Goal: Complete application form: Complete application form

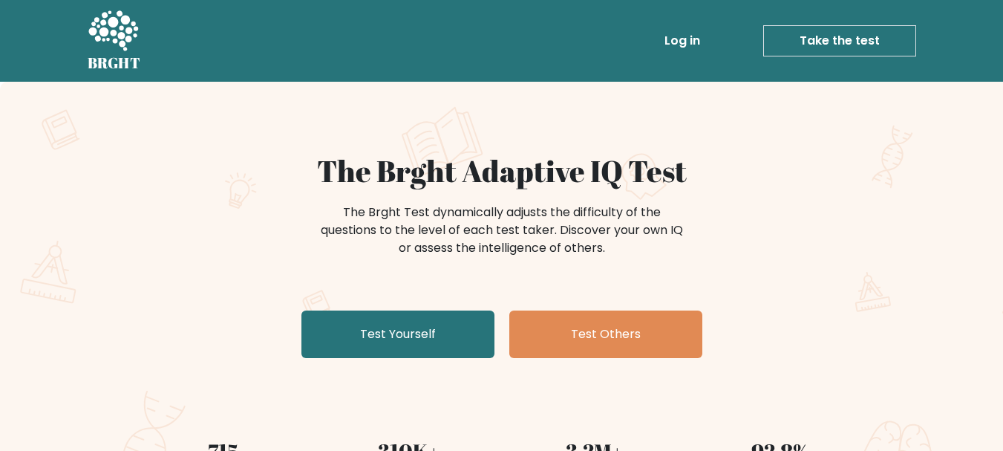
scroll to position [149, 0]
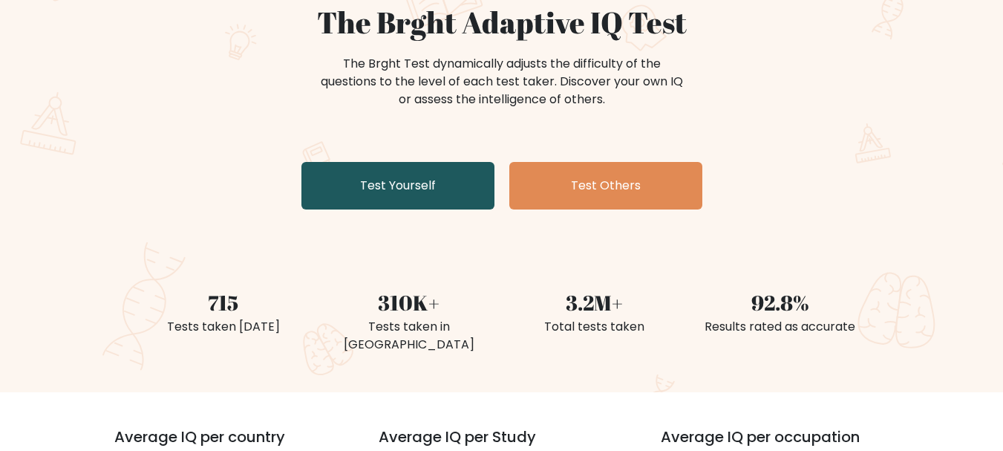
click at [428, 195] on link "Test Yourself" at bounding box center [397, 186] width 193 height 48
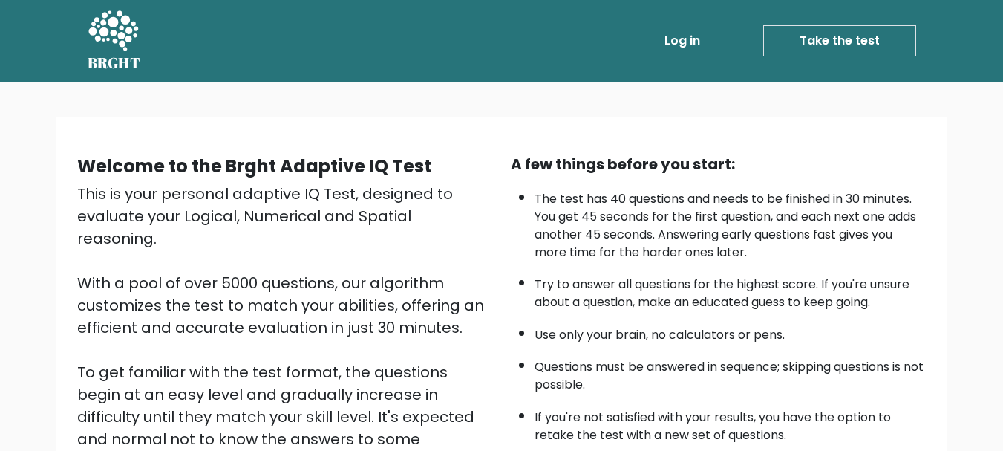
scroll to position [229, 0]
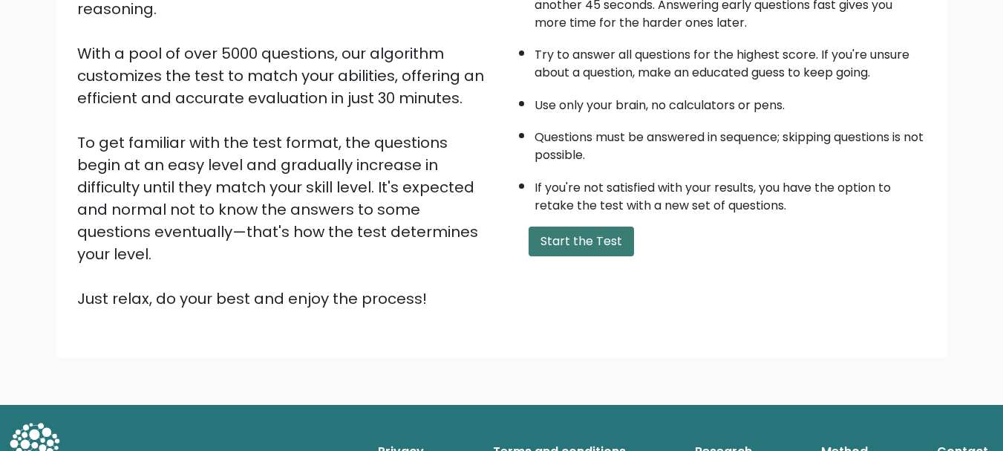
click at [574, 241] on button "Start the Test" at bounding box center [581, 241] width 105 height 30
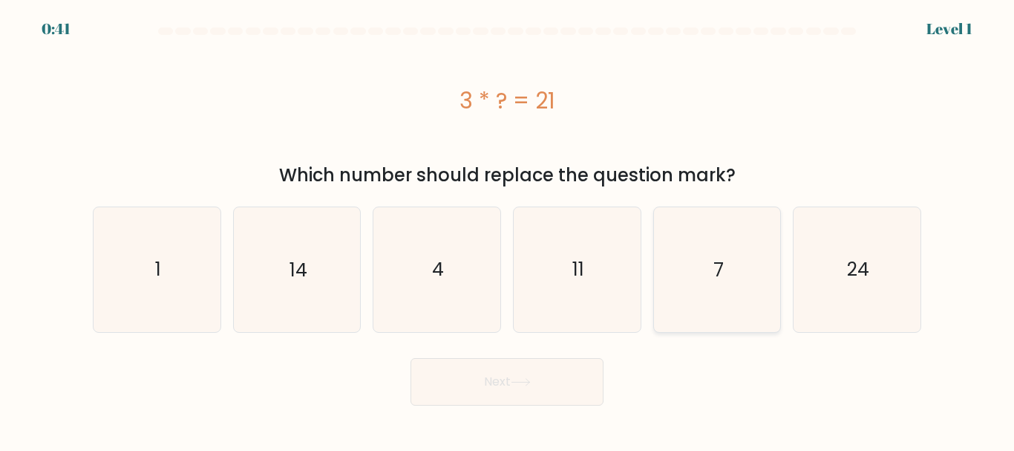
click at [679, 273] on icon "7" at bounding box center [717, 269] width 124 height 124
click at [508, 229] on input "e. 7" at bounding box center [507, 228] width 1 height 4
radio input "true"
click at [554, 376] on button "Next" at bounding box center [507, 382] width 193 height 48
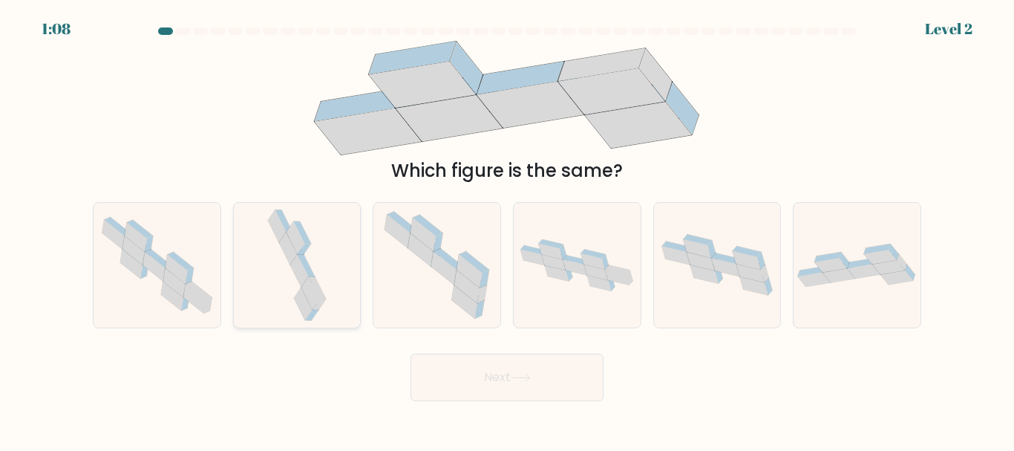
click at [336, 298] on div at bounding box center [297, 264] width 128 height 125
click at [507, 229] on input "b." at bounding box center [507, 228] width 1 height 4
radio input "true"
click at [494, 399] on button "Next" at bounding box center [507, 377] width 193 height 48
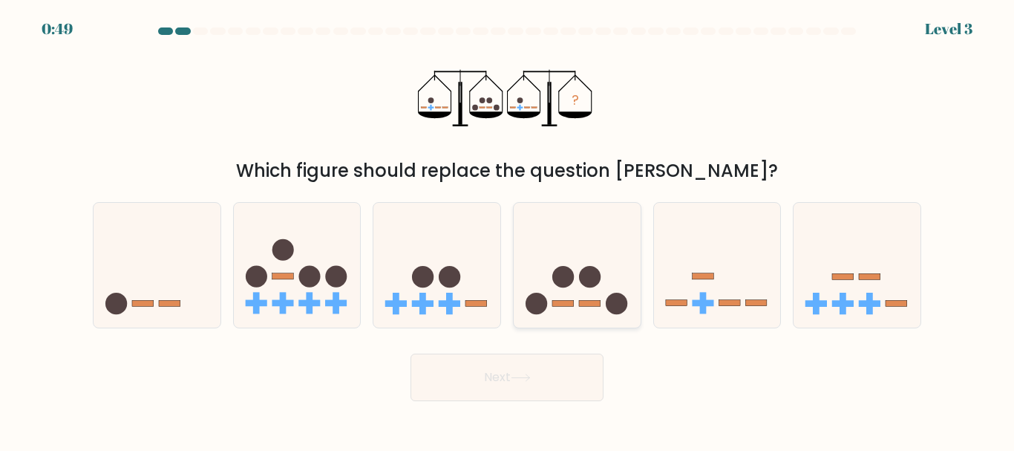
click at [557, 310] on icon at bounding box center [577, 264] width 127 height 105
click at [508, 229] on input "d." at bounding box center [507, 228] width 1 height 4
radio input "true"
click at [486, 371] on button "Next" at bounding box center [507, 377] width 193 height 48
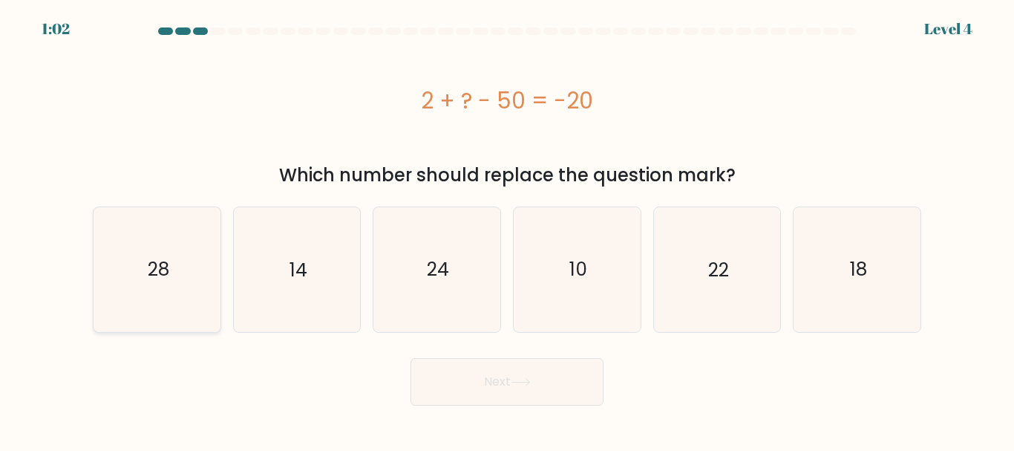
click at [124, 281] on icon "28" at bounding box center [157, 269] width 124 height 124
click at [507, 229] on input "a. 28" at bounding box center [507, 228] width 1 height 4
radio input "true"
click at [487, 396] on button "Next" at bounding box center [507, 382] width 193 height 48
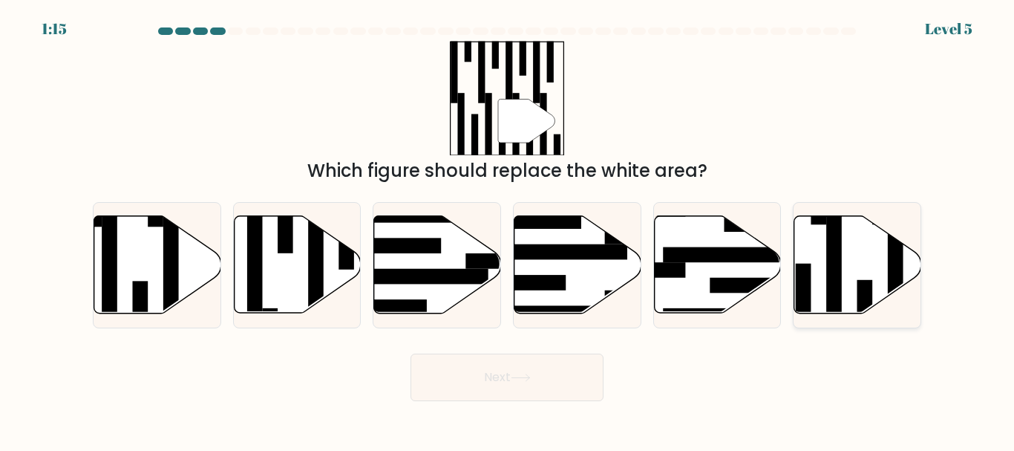
click at [838, 284] on rect at bounding box center [834, 271] width 16 height 138
click at [508, 229] on input "f." at bounding box center [507, 228] width 1 height 4
radio input "true"
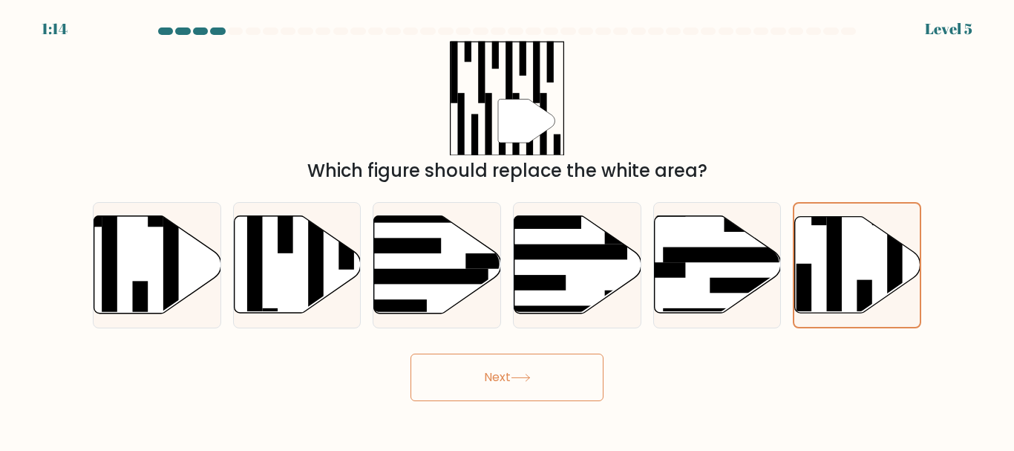
click at [529, 384] on button "Next" at bounding box center [507, 377] width 193 height 48
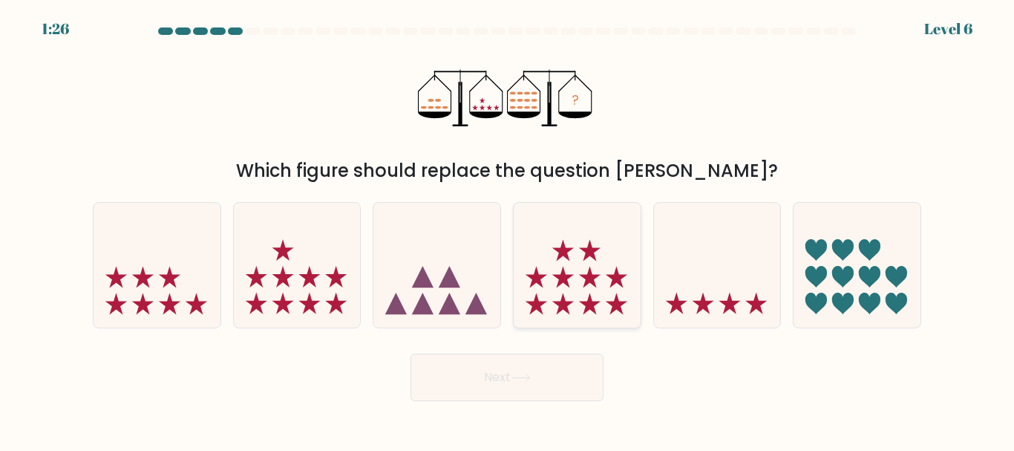
click at [590, 293] on icon at bounding box center [577, 264] width 127 height 105
click at [508, 229] on input "d." at bounding box center [507, 228] width 1 height 4
radio input "true"
click at [487, 382] on button "Next" at bounding box center [507, 377] width 193 height 48
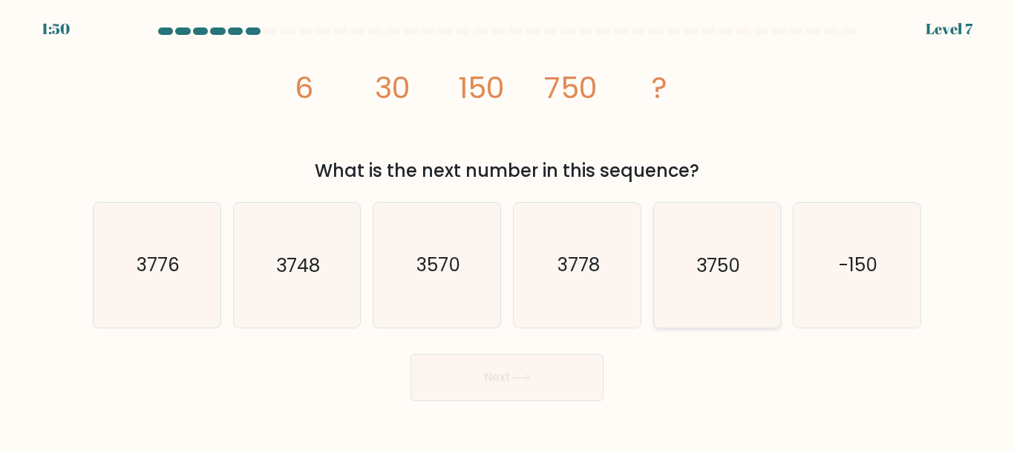
click at [746, 285] on icon "3750" at bounding box center [717, 265] width 124 height 124
click at [508, 229] on input "e. 3750" at bounding box center [507, 228] width 1 height 4
radio input "true"
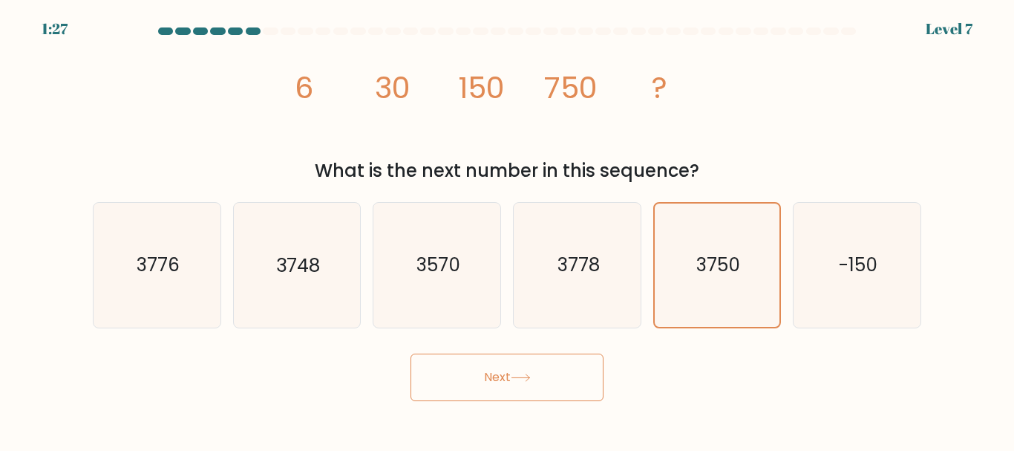
click at [510, 368] on button "Next" at bounding box center [507, 377] width 193 height 48
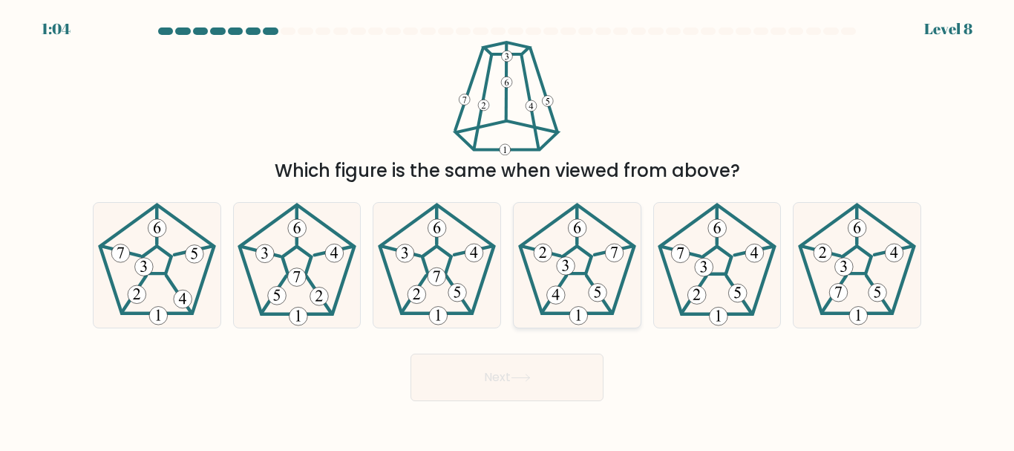
click at [548, 287] on icon at bounding box center [577, 265] width 124 height 124
click at [508, 229] on input "d." at bounding box center [507, 228] width 1 height 4
radio input "true"
click at [555, 379] on button "Next" at bounding box center [507, 377] width 193 height 48
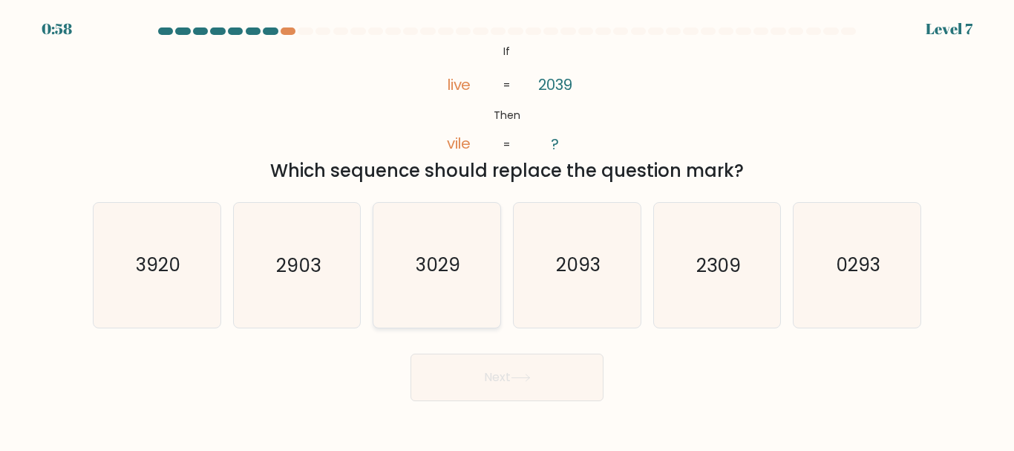
click at [478, 267] on icon "3029" at bounding box center [437, 265] width 124 height 124
click at [507, 229] on input "c. 3029" at bounding box center [507, 228] width 1 height 4
radio input "true"
click at [495, 369] on button "Next" at bounding box center [507, 377] width 193 height 48
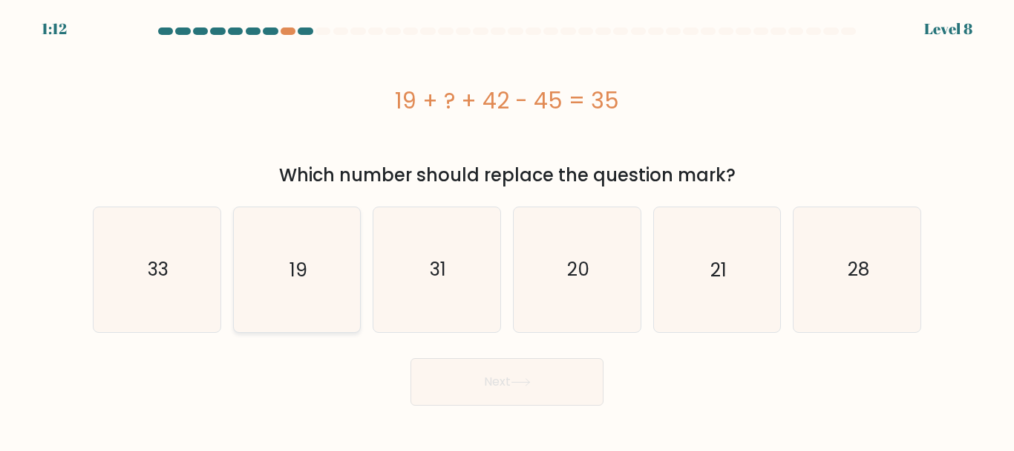
click at [333, 269] on icon "19" at bounding box center [297, 269] width 124 height 124
click at [507, 229] on input "b. 19" at bounding box center [507, 228] width 1 height 4
radio input "true"
click at [523, 385] on icon at bounding box center [521, 382] width 20 height 8
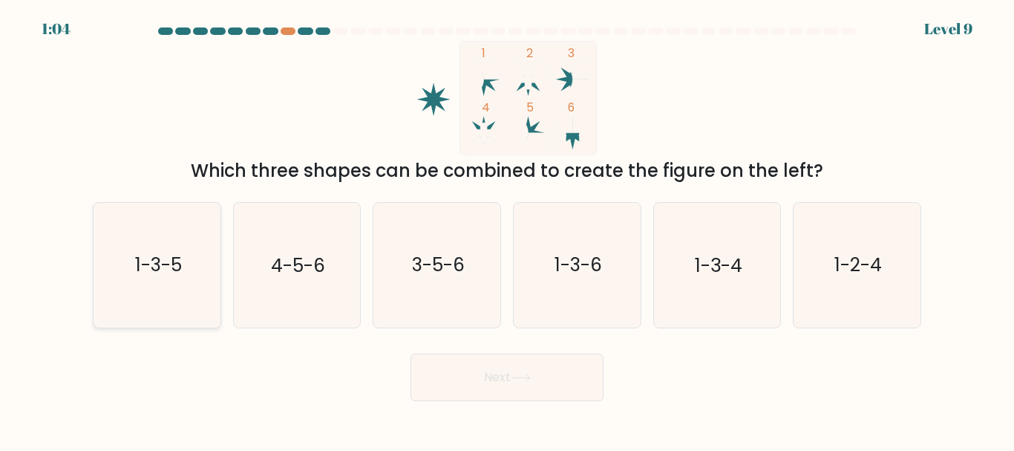
click at [158, 292] on icon "1-3-5" at bounding box center [157, 265] width 124 height 124
click at [507, 229] on input "a. 1-3-5" at bounding box center [507, 228] width 1 height 4
radio input "true"
click at [480, 385] on button "Next" at bounding box center [507, 377] width 193 height 48
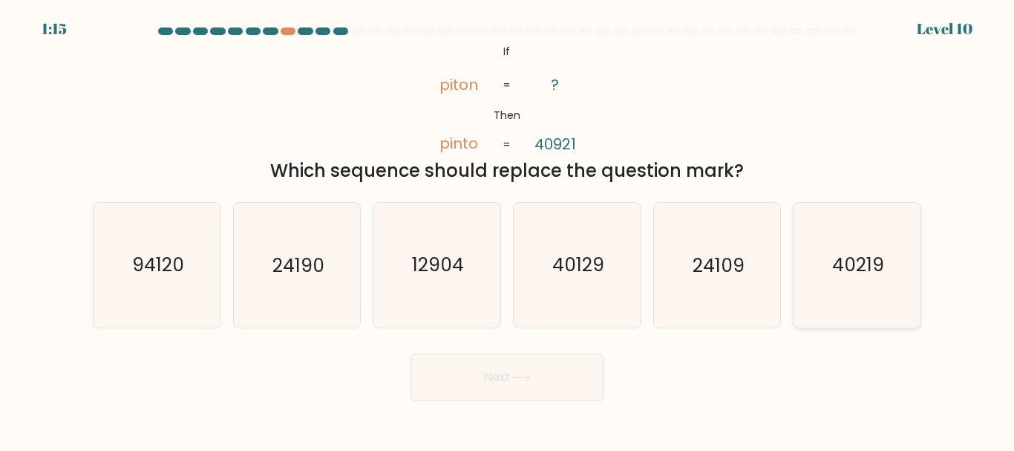
click at [851, 274] on text "40219" at bounding box center [858, 265] width 52 height 26
click at [508, 229] on input "f. 40219" at bounding box center [507, 228] width 1 height 4
radio input "true"
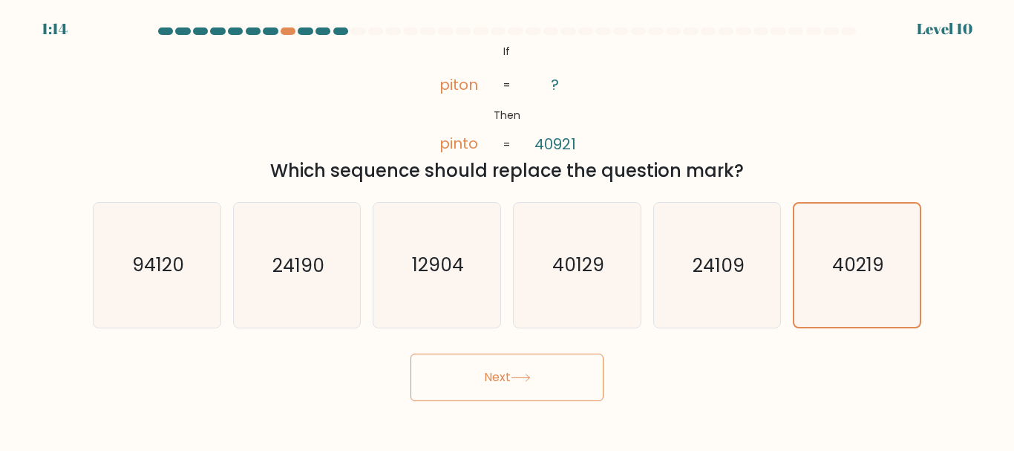
click at [500, 382] on button "Next" at bounding box center [507, 377] width 193 height 48
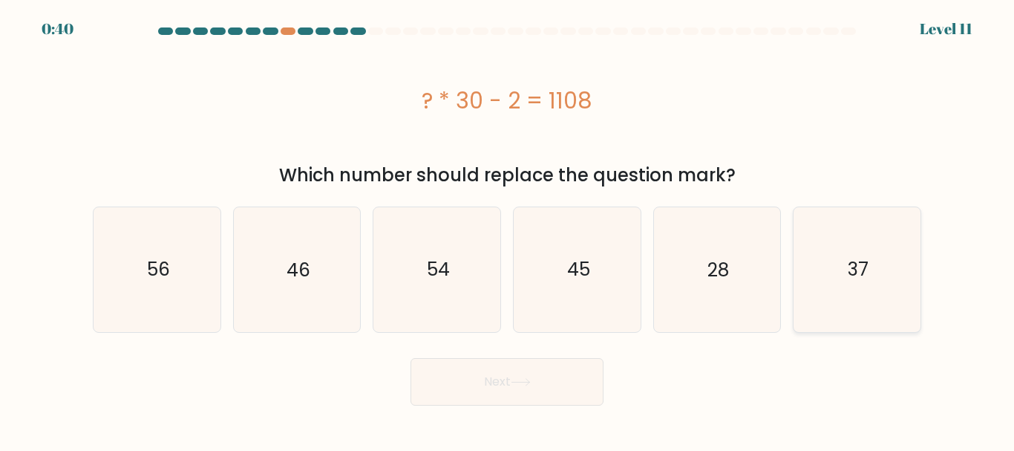
click at [867, 284] on icon "37" at bounding box center [857, 269] width 124 height 124
click at [508, 229] on input "f. 37" at bounding box center [507, 228] width 1 height 4
radio input "true"
click at [523, 391] on button "Next" at bounding box center [507, 382] width 193 height 48
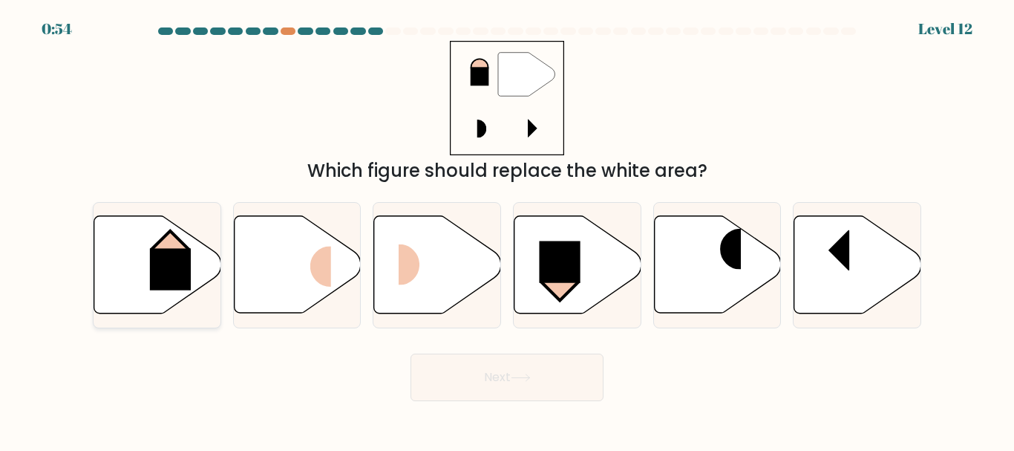
click at [157, 268] on rect at bounding box center [170, 270] width 41 height 42
click at [507, 229] on input "a." at bounding box center [507, 228] width 1 height 4
radio input "true"
click at [498, 386] on button "Next" at bounding box center [507, 377] width 193 height 48
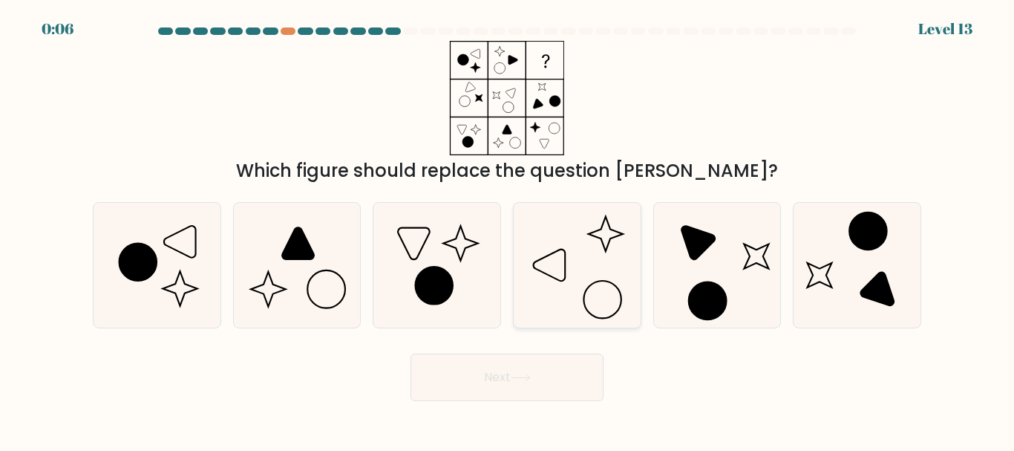
click at [610, 288] on icon at bounding box center [577, 265] width 124 height 124
click at [508, 229] on input "d." at bounding box center [507, 228] width 1 height 4
radio input "true"
click at [538, 379] on button "Next" at bounding box center [507, 377] width 193 height 48
click at [529, 372] on button "Next" at bounding box center [507, 377] width 193 height 48
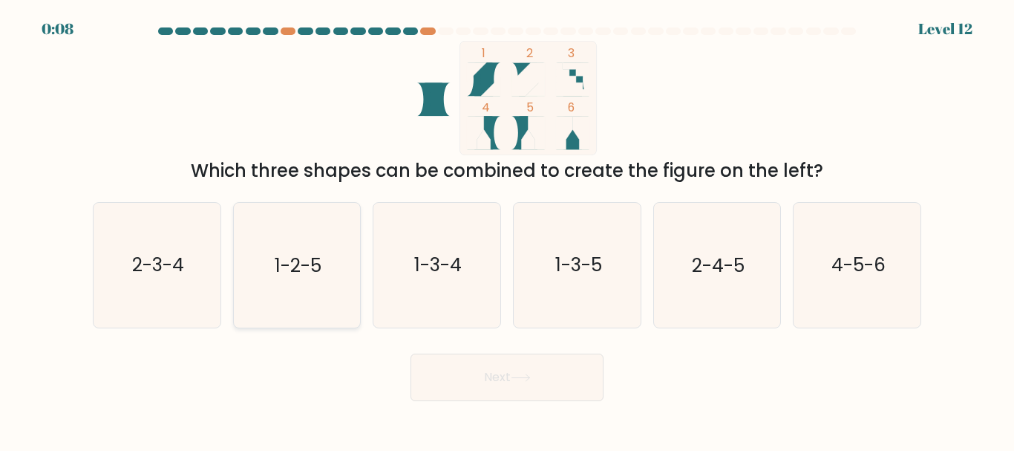
click at [288, 287] on icon "1-2-5" at bounding box center [297, 265] width 124 height 124
click at [507, 229] on input "b. 1-2-5" at bounding box center [507, 228] width 1 height 4
radio input "true"
click at [466, 388] on button "Next" at bounding box center [507, 377] width 193 height 48
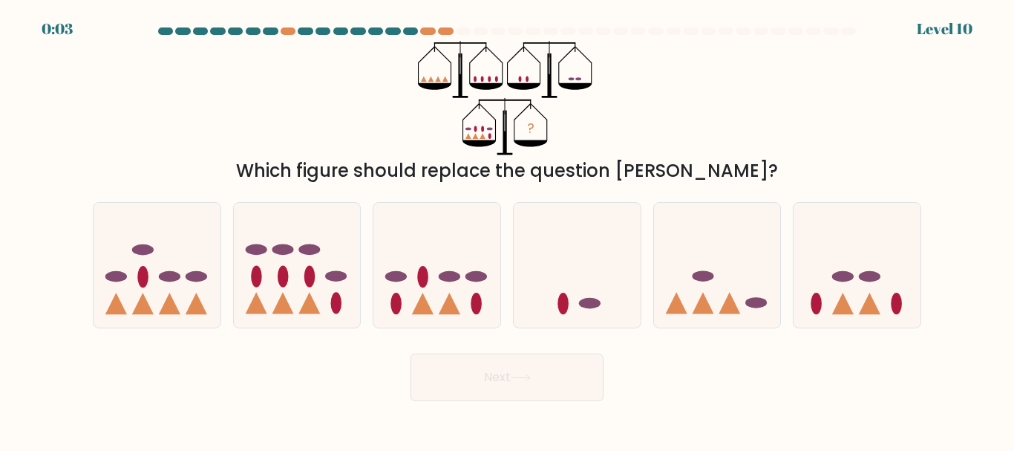
click at [466, 385] on button "Next" at bounding box center [507, 377] width 193 height 48
drag, startPoint x: 448, startPoint y: 177, endPoint x: 532, endPoint y: 183, distance: 84.1
click at [532, 183] on div "Which figure should replace the question [PERSON_NAME]?" at bounding box center [507, 170] width 811 height 27
click at [600, 177] on div "Which figure should replace the question [PERSON_NAME]?" at bounding box center [507, 170] width 811 height 27
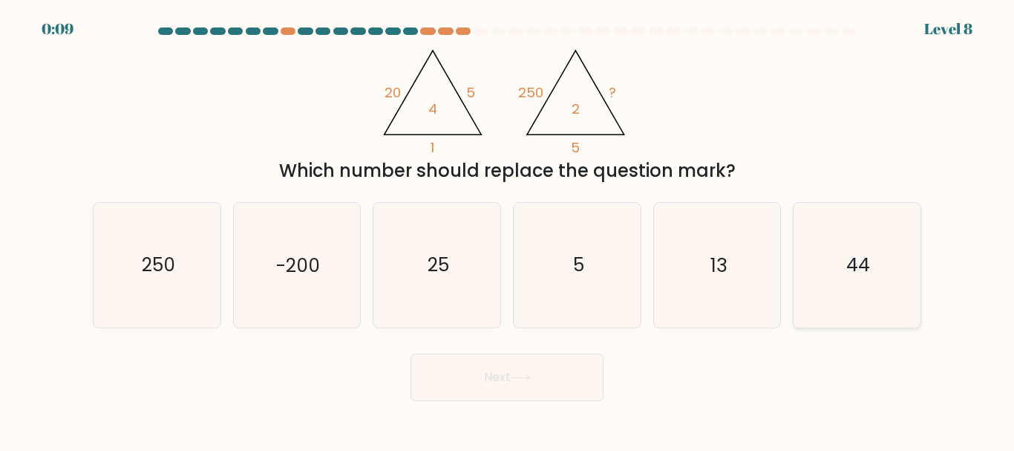
click at [843, 295] on icon "44" at bounding box center [857, 265] width 124 height 124
click at [508, 229] on input "f. 44" at bounding box center [507, 228] width 1 height 4
radio input "true"
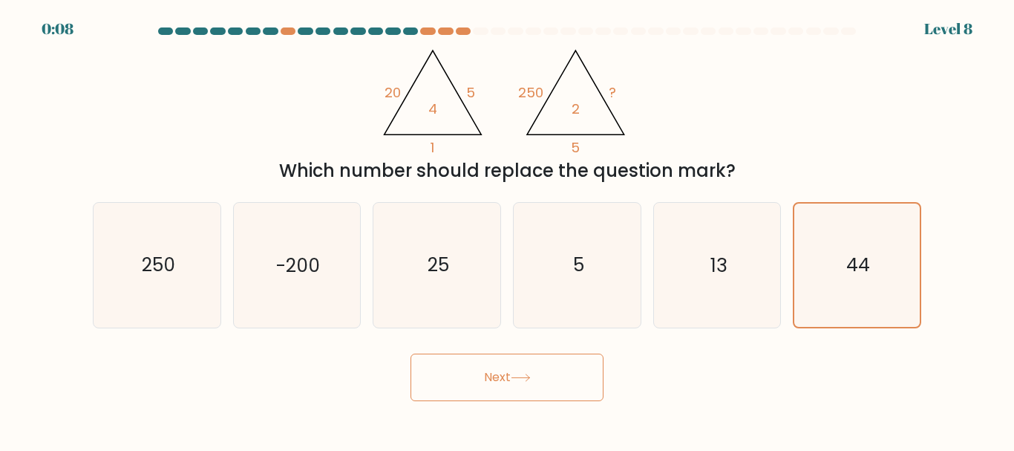
click at [432, 410] on body "0:08 Level 8" at bounding box center [507, 225] width 1014 height 451
click at [467, 388] on button "Next" at bounding box center [507, 377] width 193 height 48
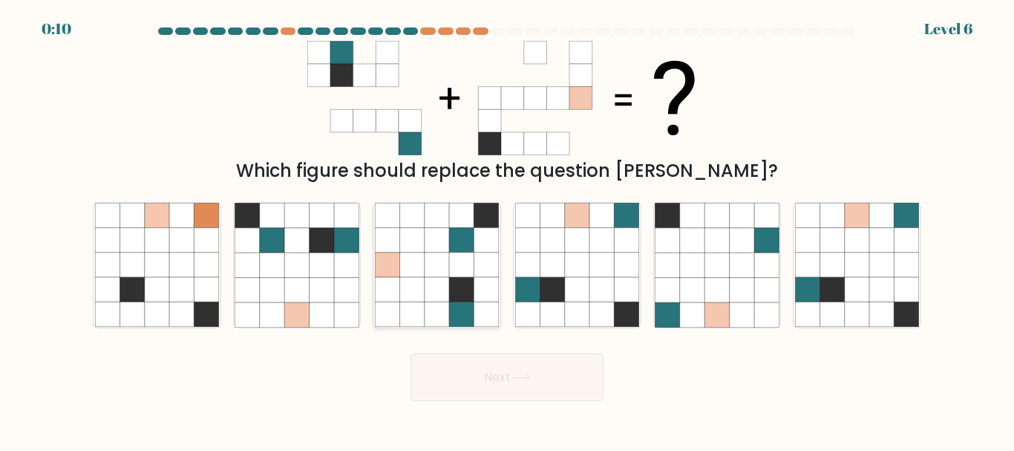
click at [469, 259] on icon at bounding box center [461, 264] width 25 height 25
click at [507, 229] on input "c." at bounding box center [507, 228] width 1 height 4
radio input "true"
click at [512, 374] on button "Next" at bounding box center [507, 377] width 193 height 48
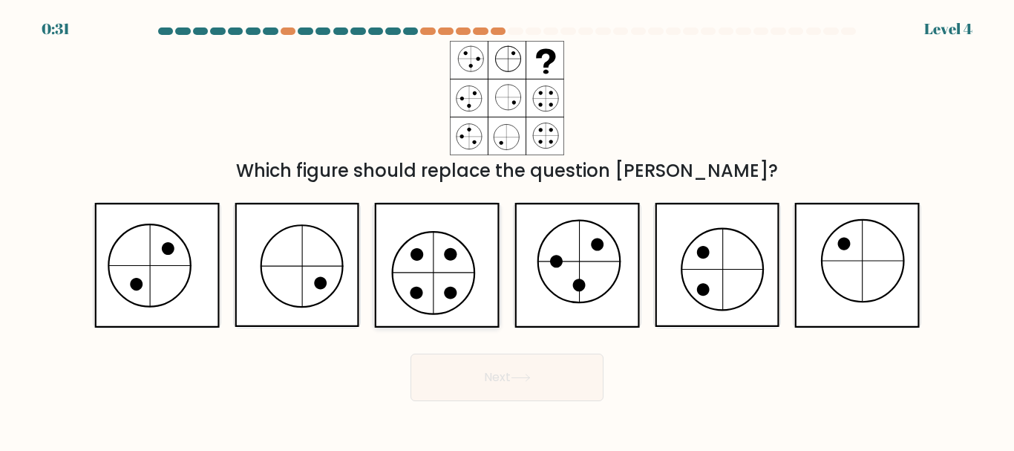
click at [469, 290] on icon at bounding box center [436, 265] width 125 height 124
click at [507, 229] on input "c." at bounding box center [507, 228] width 1 height 4
radio input "true"
click at [495, 379] on button "Next" at bounding box center [507, 377] width 193 height 48
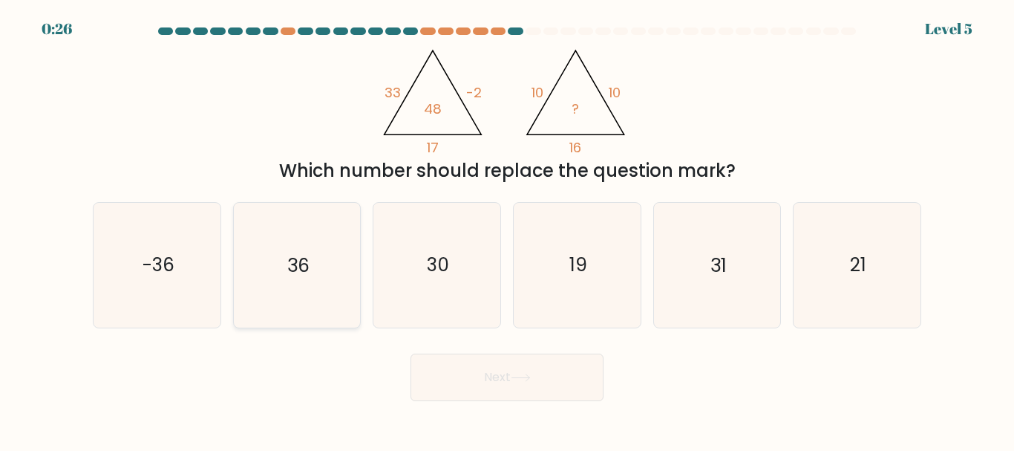
click at [296, 292] on icon "36" at bounding box center [297, 265] width 124 height 124
click at [507, 229] on input "b. 36" at bounding box center [507, 228] width 1 height 4
radio input "true"
click at [514, 394] on button "Next" at bounding box center [507, 377] width 193 height 48
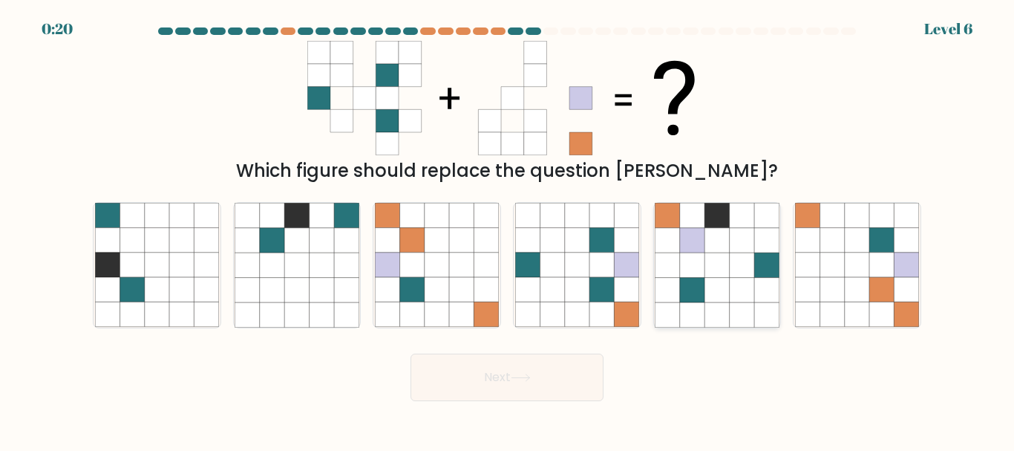
click at [698, 316] on icon at bounding box center [692, 314] width 25 height 25
click at [508, 229] on input "e." at bounding box center [507, 228] width 1 height 4
radio input "true"
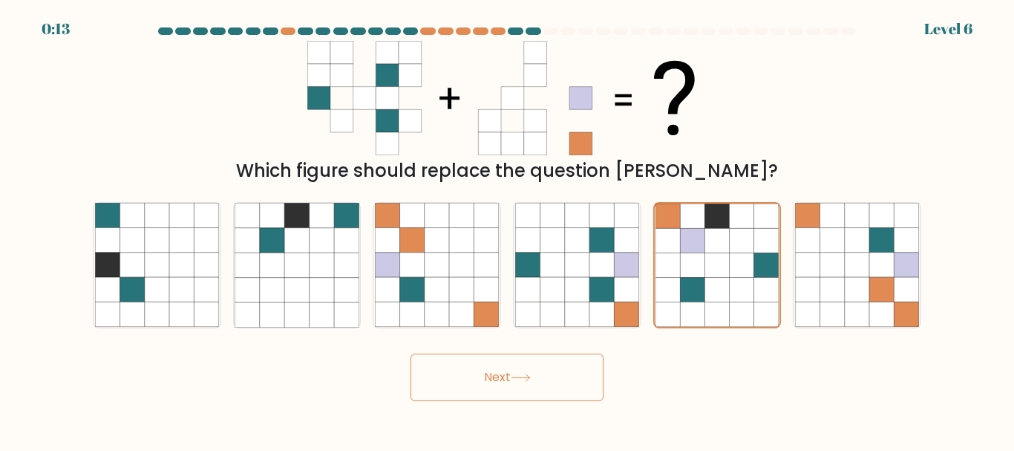
click at [538, 383] on button "Next" at bounding box center [507, 377] width 193 height 48
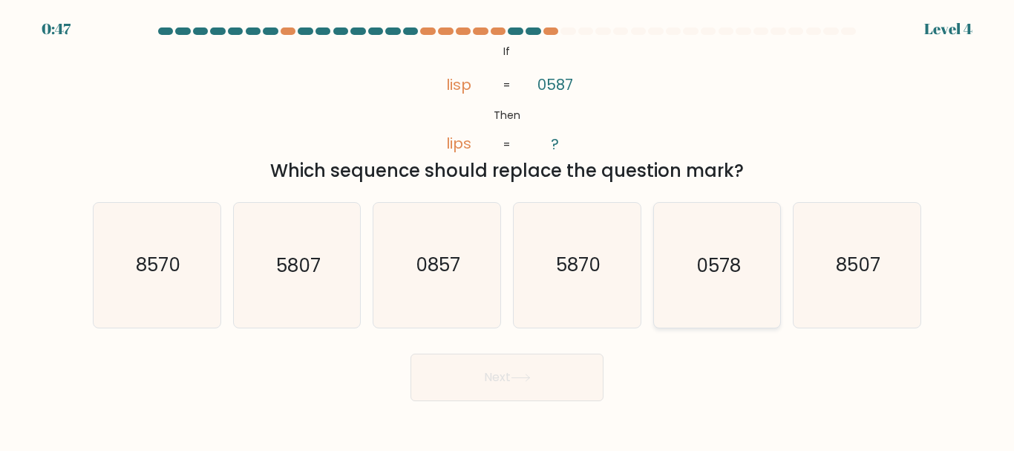
click at [741, 294] on icon "0578" at bounding box center [717, 265] width 124 height 124
click at [508, 229] on input "e. 0578" at bounding box center [507, 228] width 1 height 4
radio input "true"
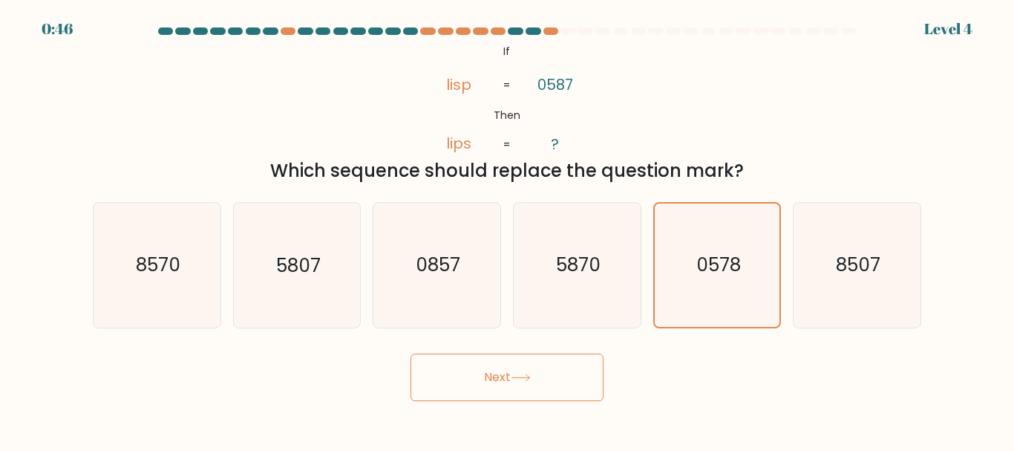
click at [526, 375] on icon at bounding box center [521, 378] width 20 height 8
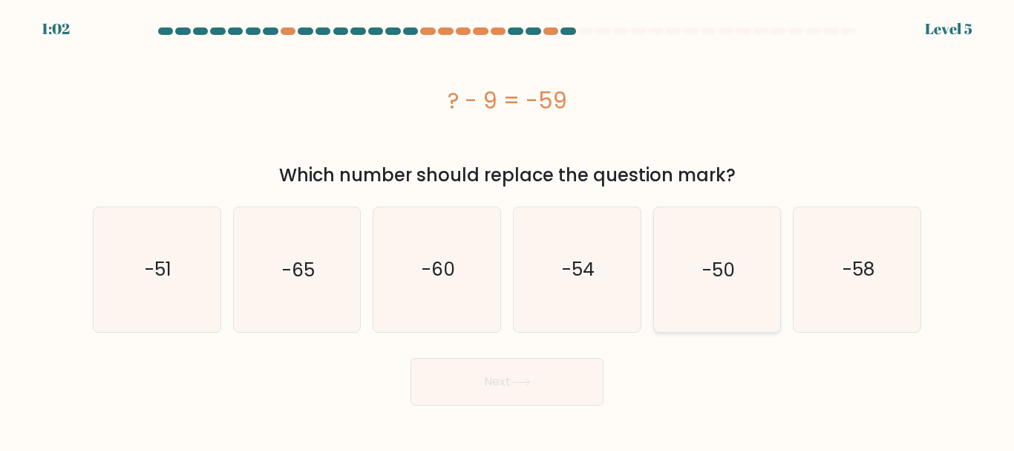
click at [720, 302] on icon "-50" at bounding box center [717, 269] width 124 height 124
click at [508, 229] on input "e. -50" at bounding box center [507, 228] width 1 height 4
radio input "true"
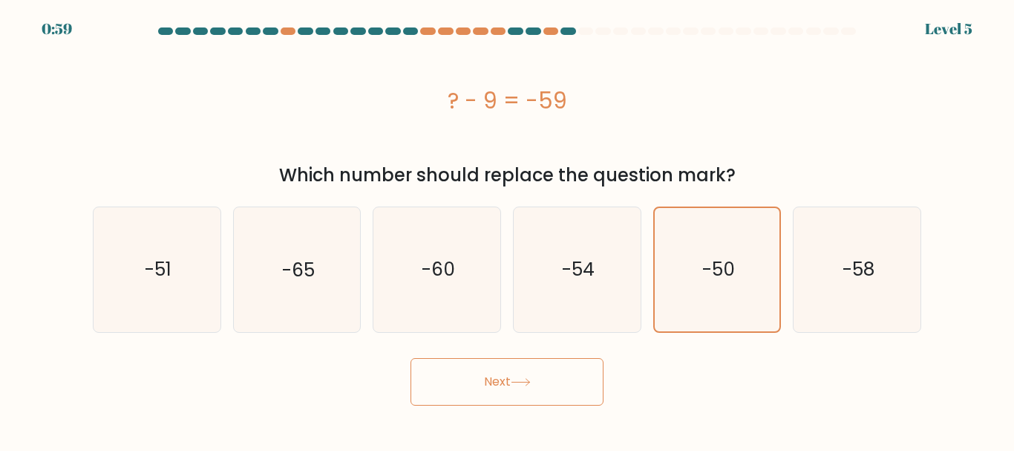
click at [557, 398] on button "Next" at bounding box center [507, 382] width 193 height 48
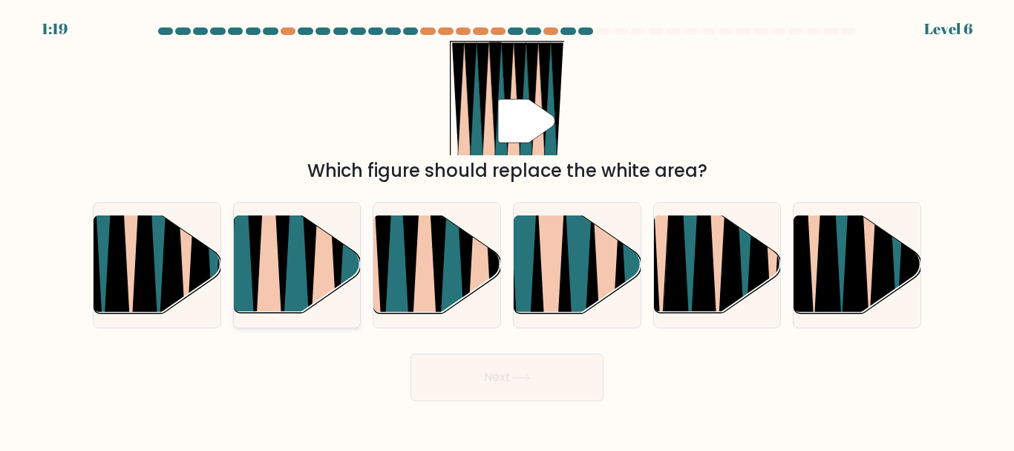
click at [278, 278] on icon at bounding box center [269, 217] width 29 height 254
click at [507, 229] on input "b." at bounding box center [507, 228] width 1 height 4
radio input "true"
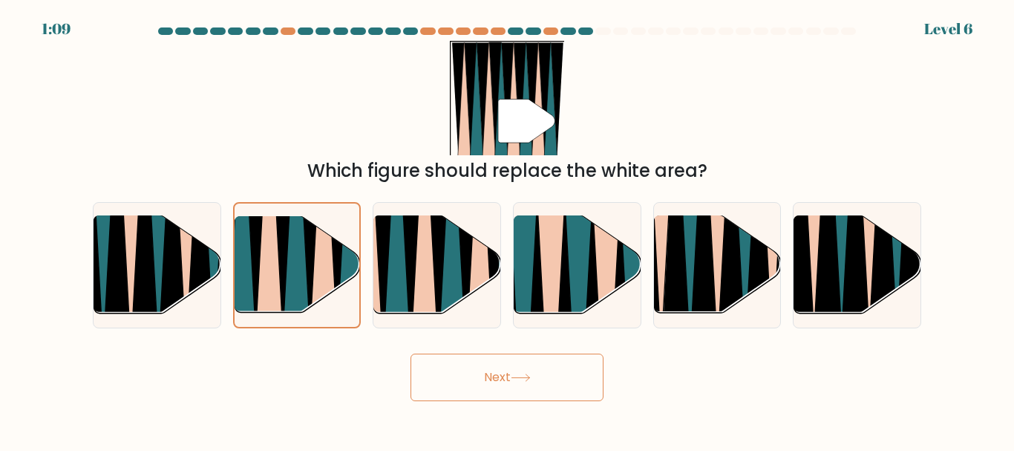
click at [495, 374] on button "Next" at bounding box center [507, 377] width 193 height 48
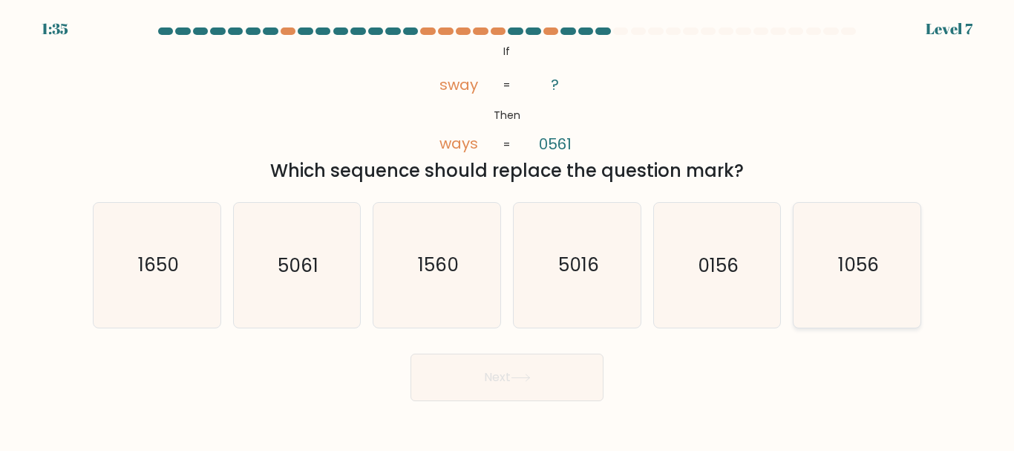
click at [818, 281] on icon "1056" at bounding box center [857, 265] width 124 height 124
click at [508, 229] on input "f. 1056" at bounding box center [507, 228] width 1 height 4
radio input "true"
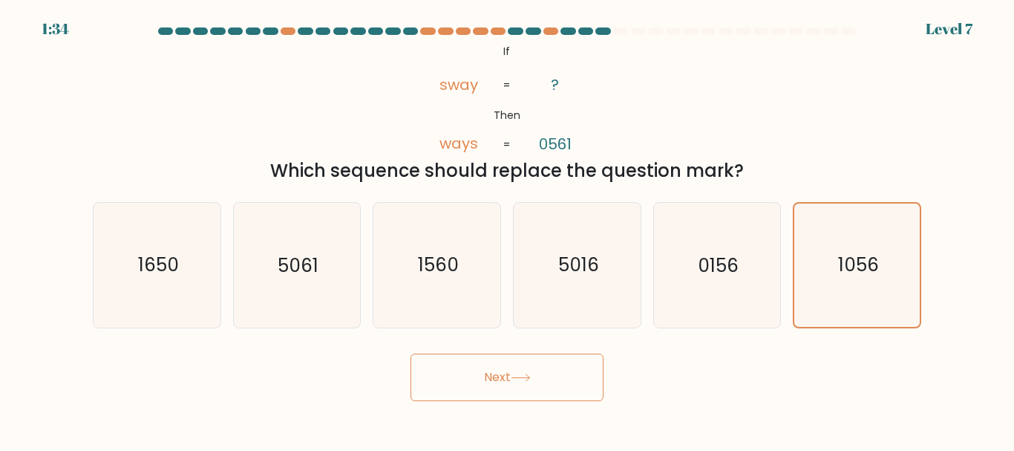
click at [541, 382] on button "Next" at bounding box center [507, 377] width 193 height 48
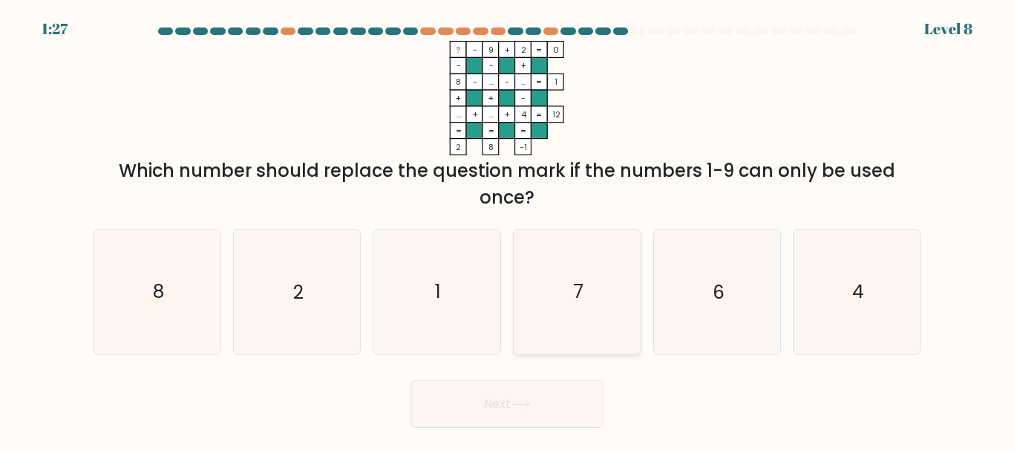
click at [579, 328] on icon "7" at bounding box center [577, 291] width 124 height 124
click at [508, 229] on input "d. 7" at bounding box center [507, 228] width 1 height 4
radio input "true"
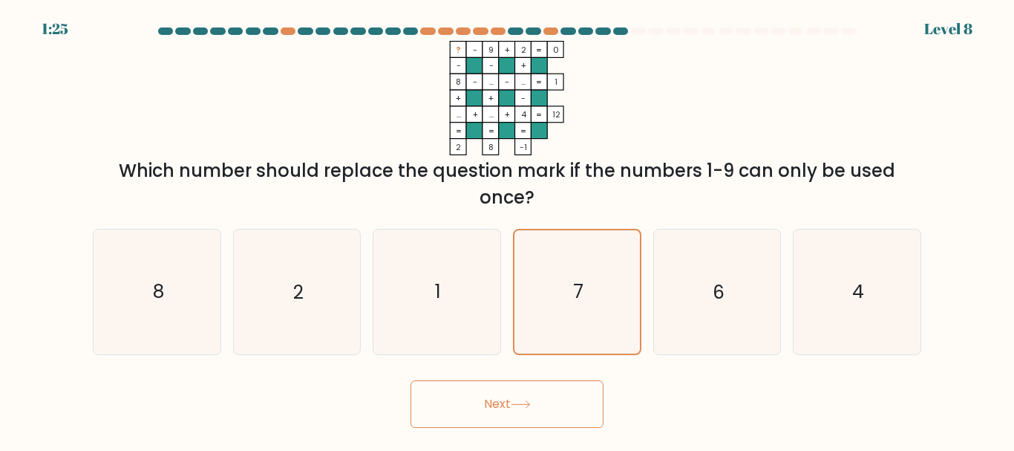
click at [531, 401] on icon at bounding box center [521, 404] width 20 height 8
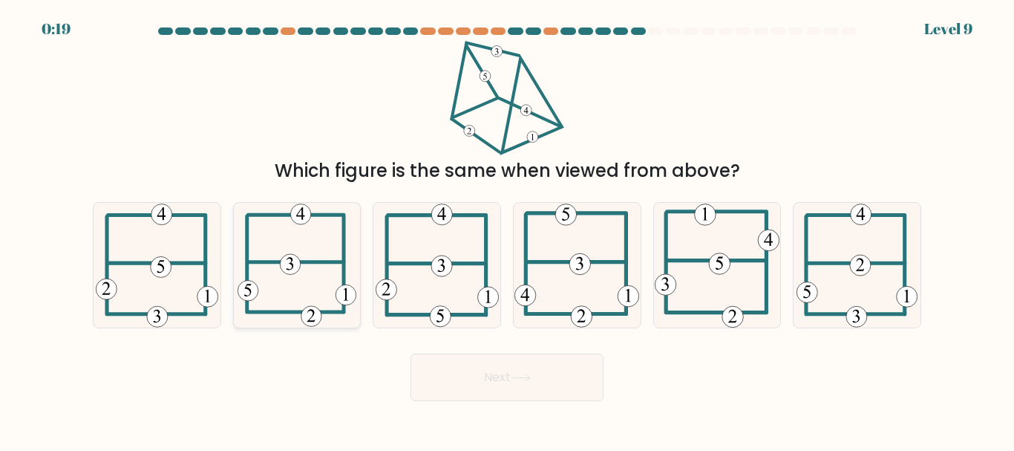
click at [262, 284] on icon at bounding box center [298, 265] width 120 height 124
click at [507, 229] on input "b." at bounding box center [507, 228] width 1 height 4
radio input "true"
click at [523, 397] on button "Next" at bounding box center [507, 377] width 193 height 48
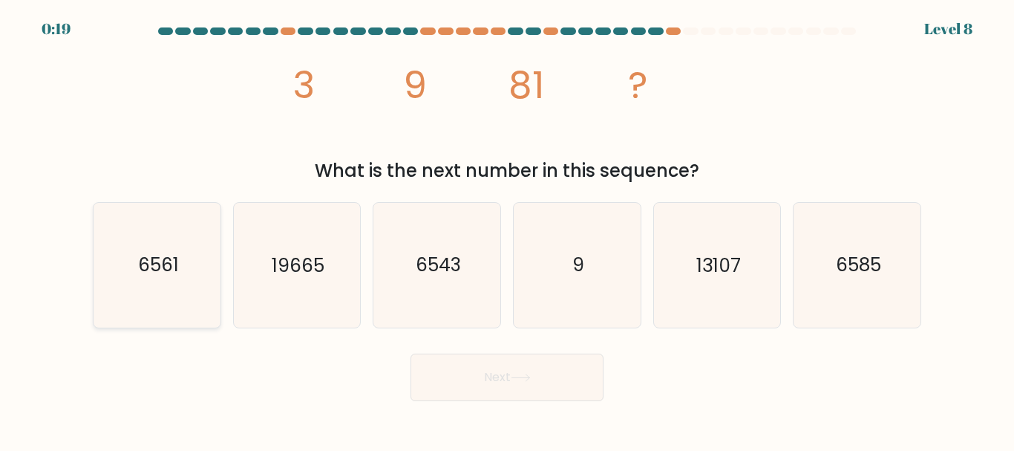
click at [134, 288] on icon "6561" at bounding box center [157, 265] width 124 height 124
click at [507, 229] on input "a. 6561" at bounding box center [507, 228] width 1 height 4
radio input "true"
click at [514, 361] on button "Next" at bounding box center [507, 377] width 193 height 48
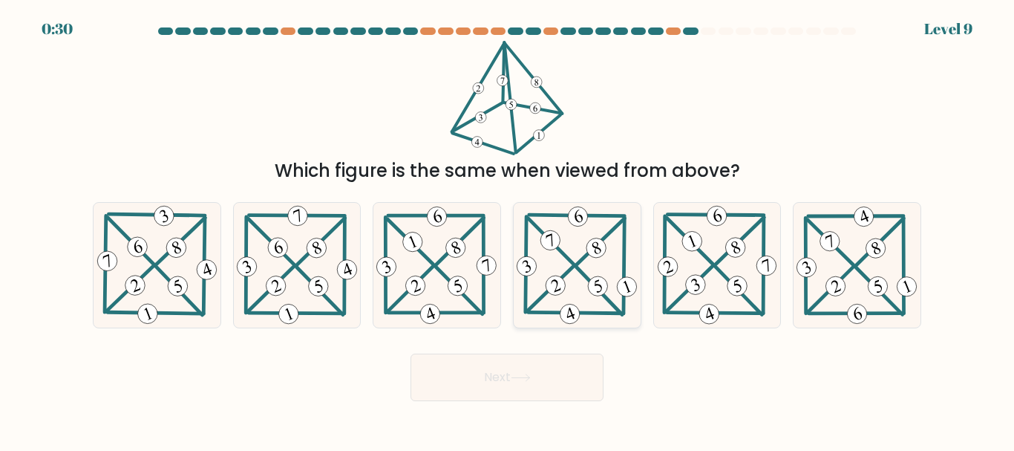
click at [593, 252] on 343 at bounding box center [596, 247] width 25 height 25
click at [508, 229] on input "d." at bounding box center [507, 228] width 1 height 4
radio input "true"
click at [553, 381] on button "Next" at bounding box center [507, 377] width 193 height 48
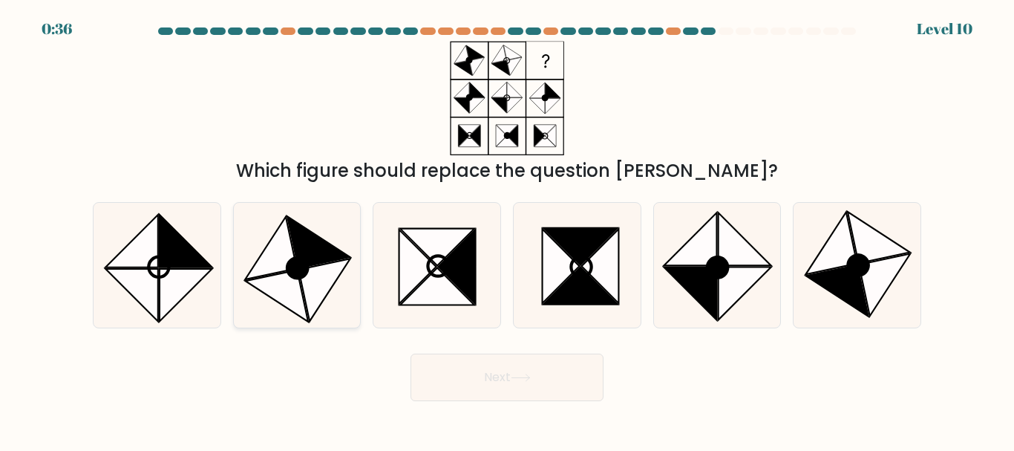
click at [291, 273] on icon at bounding box center [297, 268] width 20 height 20
click at [507, 229] on input "b." at bounding box center [507, 228] width 1 height 4
radio input "true"
click at [489, 376] on button "Next" at bounding box center [507, 377] width 193 height 48
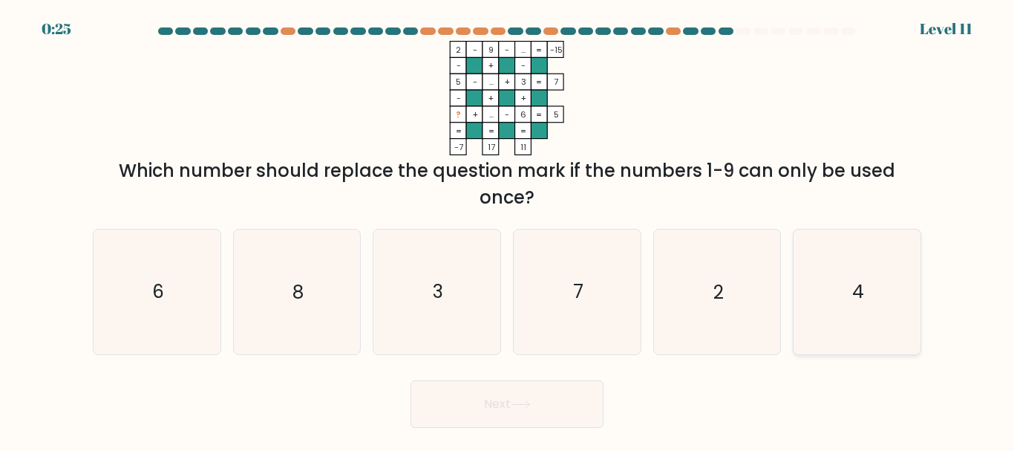
click at [892, 281] on icon "4" at bounding box center [857, 291] width 124 height 124
click at [508, 229] on input "f. 4" at bounding box center [507, 228] width 1 height 4
radio input "true"
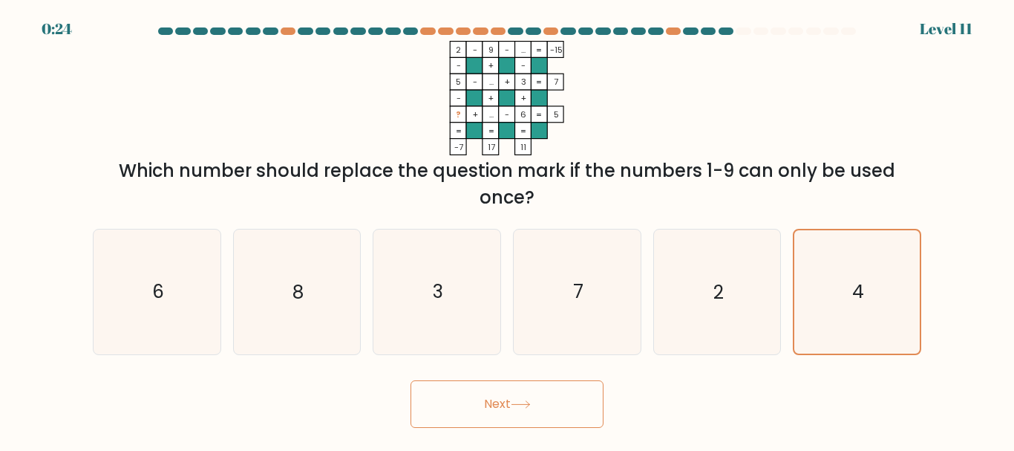
click at [572, 394] on button "Next" at bounding box center [507, 404] width 193 height 48
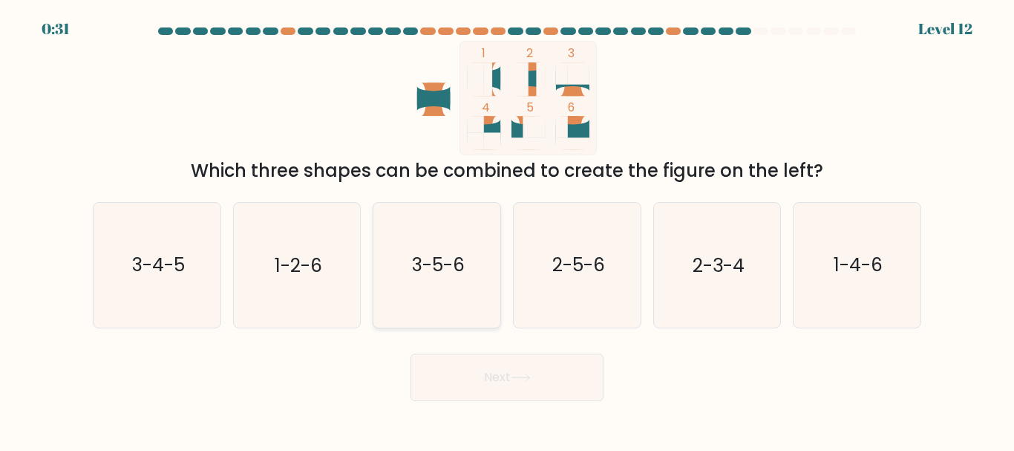
click at [444, 273] on text "3-5-6" at bounding box center [438, 265] width 53 height 26
click at [507, 229] on input "c. 3-5-6" at bounding box center [507, 228] width 1 height 4
radio input "true"
click at [514, 371] on button "Next" at bounding box center [507, 377] width 193 height 48
